Goal: Task Accomplishment & Management: Complete application form

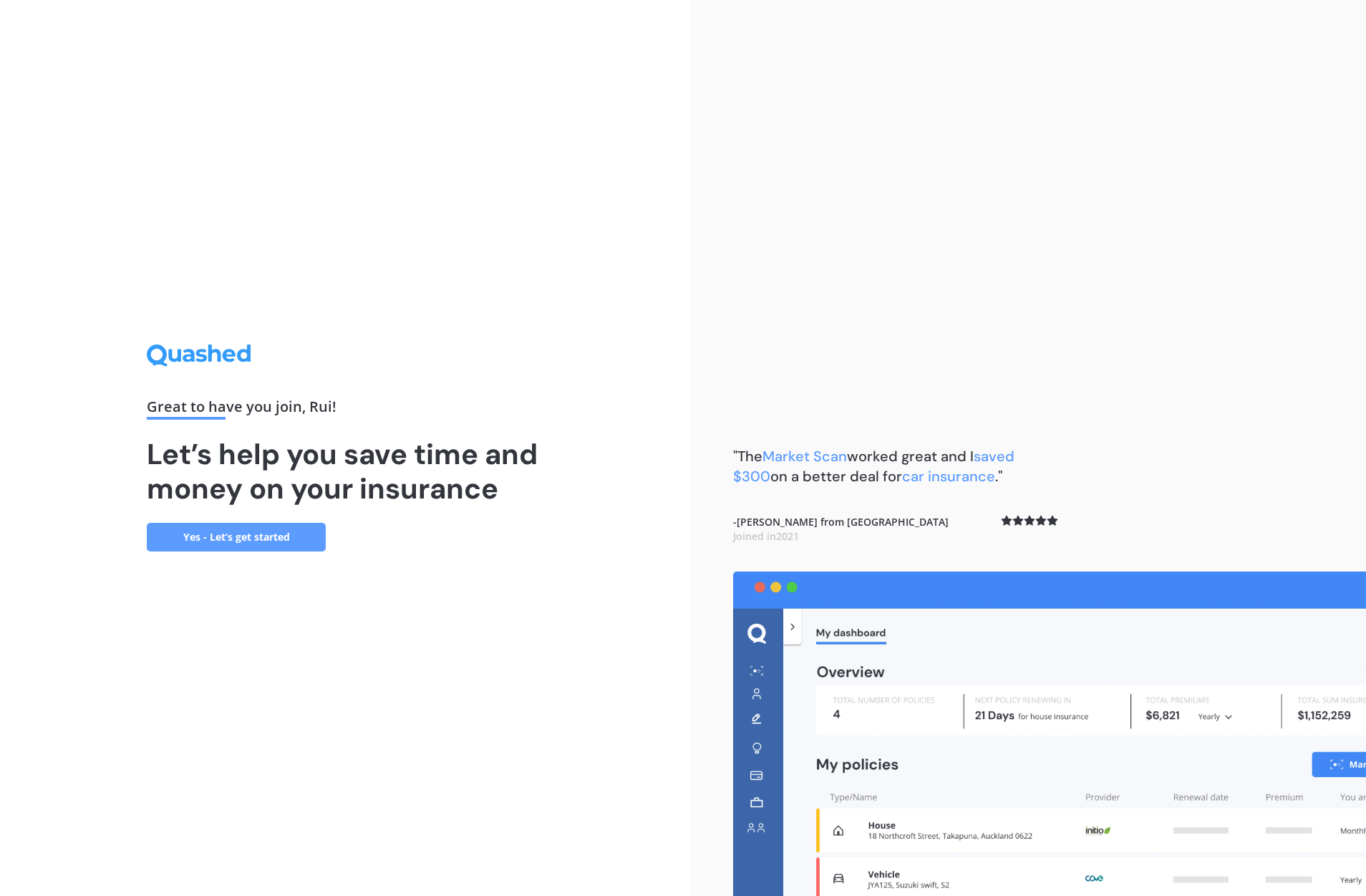
click at [252, 543] on link "Yes - Let’s get started" at bounding box center [236, 537] width 179 height 29
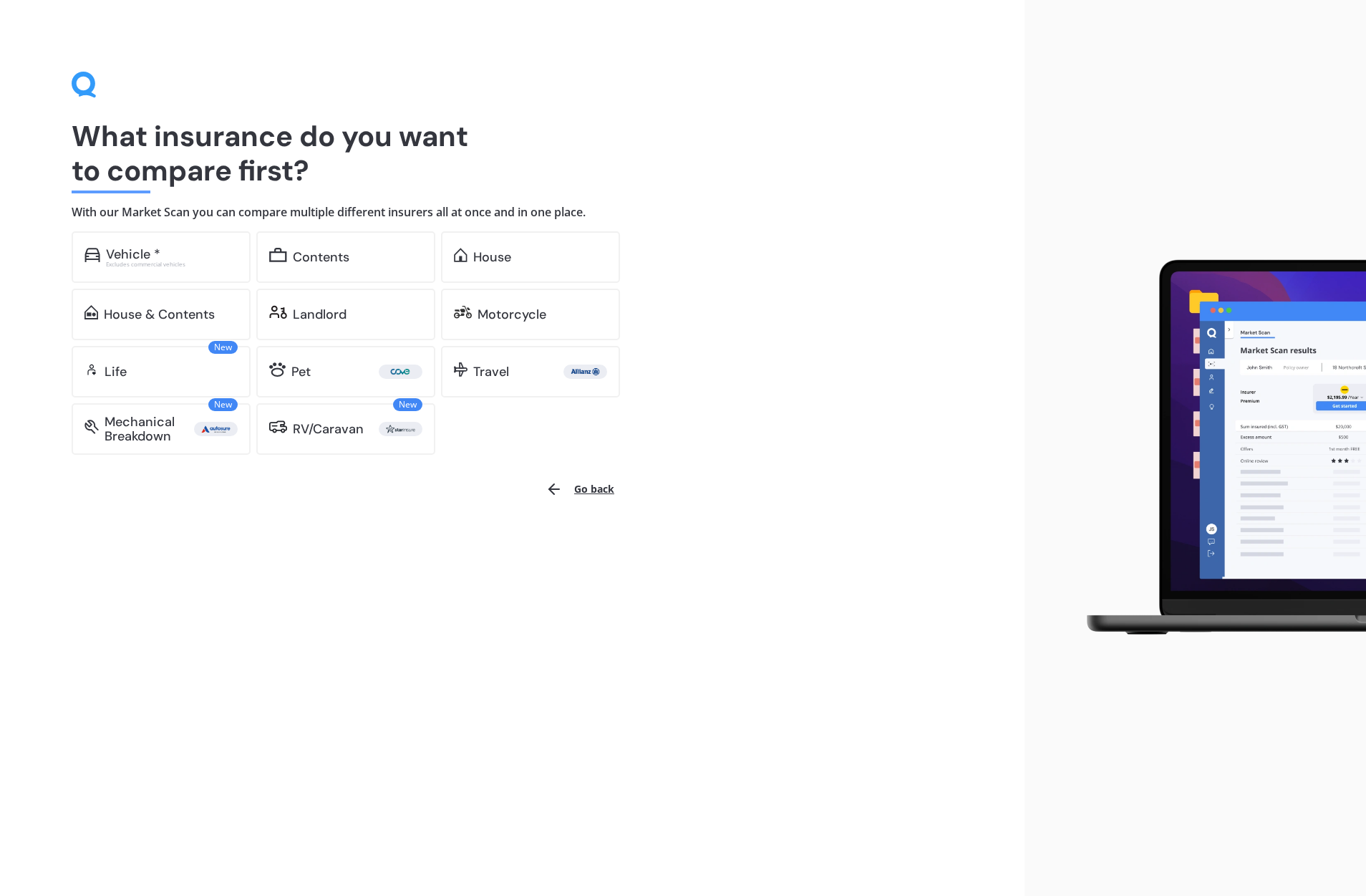
click at [600, 486] on button "Go back" at bounding box center [579, 489] width 86 height 35
